Goal: Information Seeking & Learning: Learn about a topic

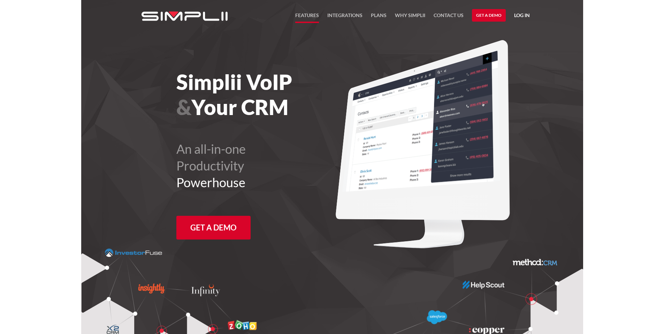
click at [313, 17] on link "FEATURES" at bounding box center [307, 17] width 24 height 12
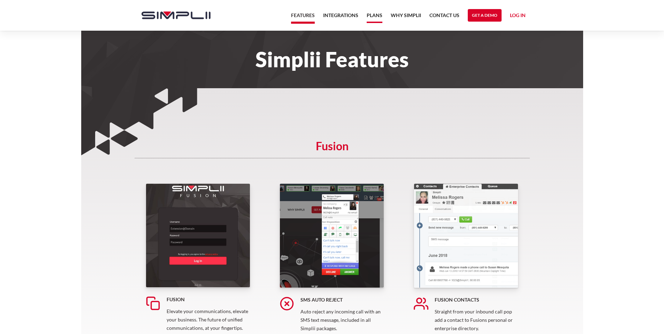
click at [374, 17] on link "Plans" at bounding box center [375, 17] width 16 height 12
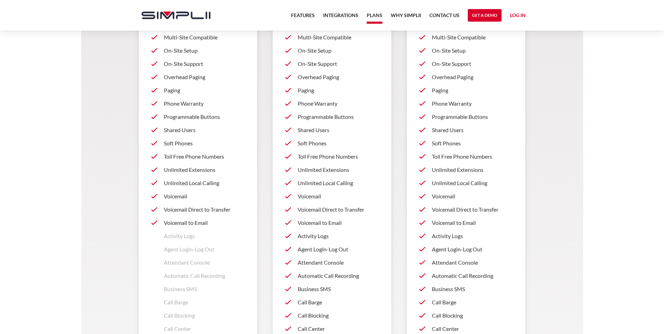
scroll to position [415, 0]
